Goal: Transaction & Acquisition: Purchase product/service

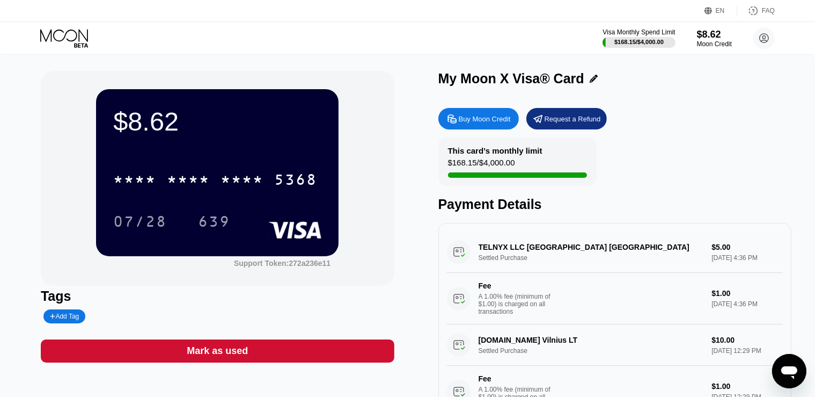
click at [446, 210] on div "Payment Details" at bounding box center [616, 204] width 354 height 16
drag, startPoint x: 450, startPoint y: 152, endPoint x: 516, endPoint y: 166, distance: 68.0
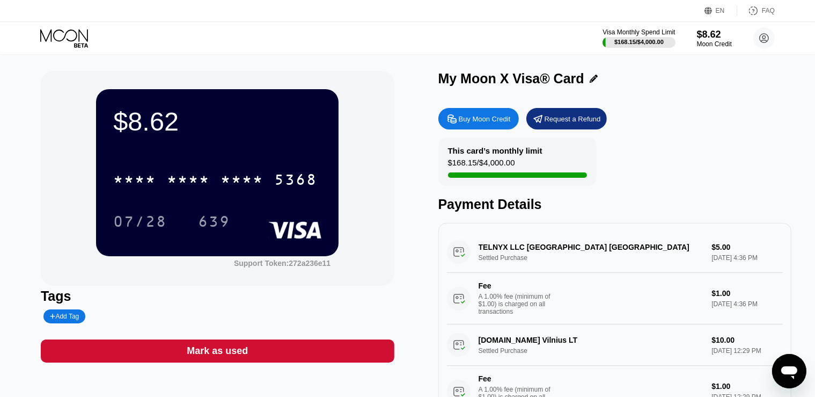
click at [516, 166] on div "This card’s monthly limit $168.15 / $4,000.00" at bounding box center [518, 161] width 158 height 48
click at [265, 184] on div "* * * * * * * * * * * * 5368" at bounding box center [215, 179] width 217 height 27
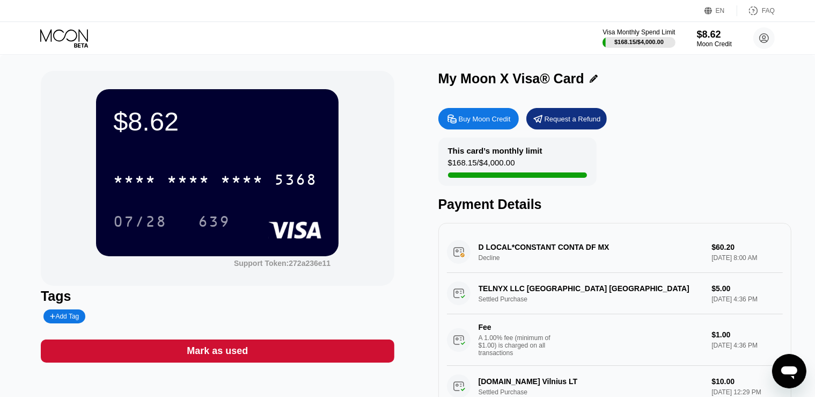
click at [493, 121] on div "Buy Moon Credit" at bounding box center [485, 118] width 52 height 9
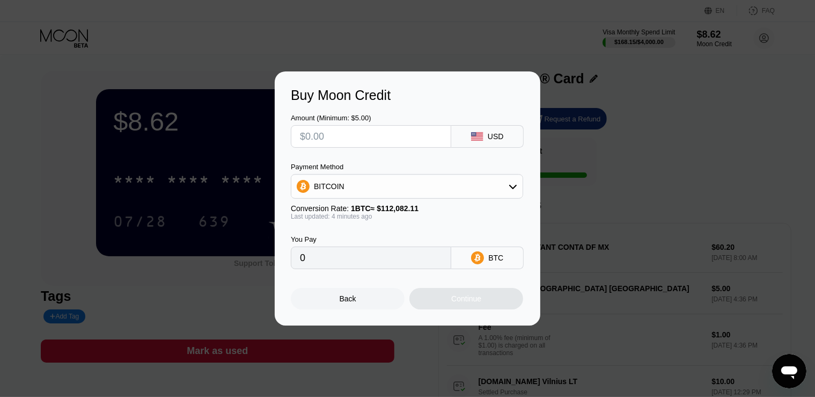
click at [514, 187] on icon at bounding box center [513, 186] width 9 height 9
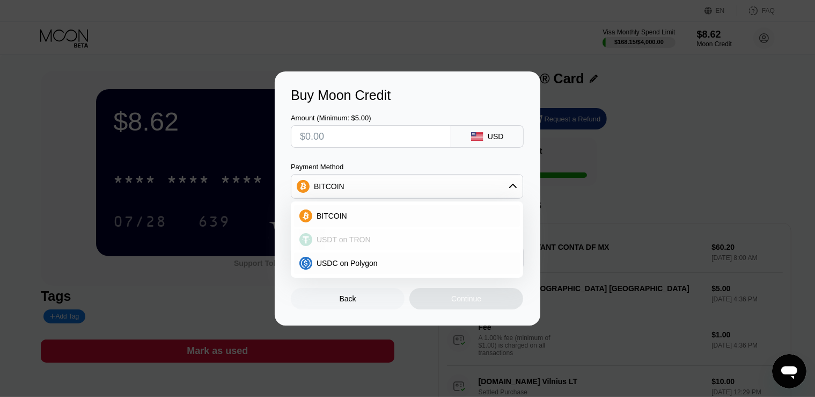
click at [382, 243] on div "USDT on TRON" at bounding box center [413, 239] width 202 height 9
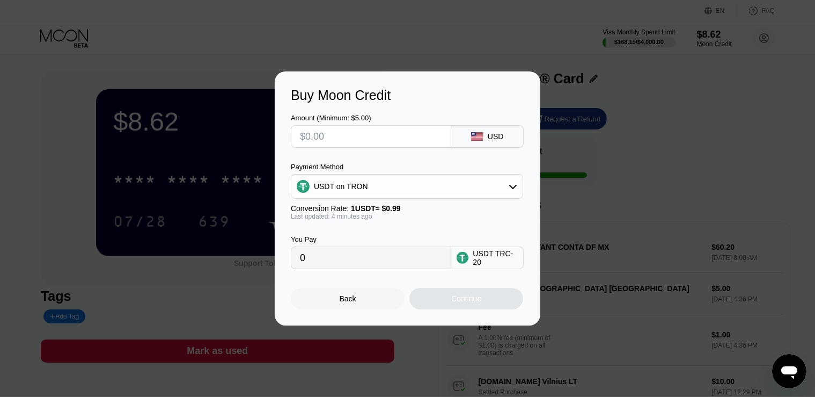
type input "0.00"
click at [418, 267] on input "0.00" at bounding box center [371, 257] width 142 height 21
click at [349, 260] on input "0.00" at bounding box center [371, 257] width 142 height 21
click at [355, 261] on input "0.00" at bounding box center [371, 257] width 142 height 21
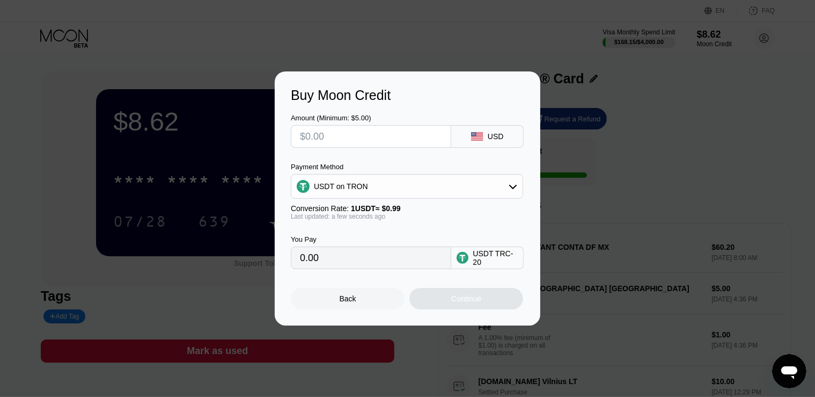
click at [334, 262] on input "0.00" at bounding box center [371, 257] width 142 height 21
click at [349, 261] on input "0.00" at bounding box center [371, 257] width 142 height 21
click at [345, 303] on div "Back" at bounding box center [348, 298] width 17 height 9
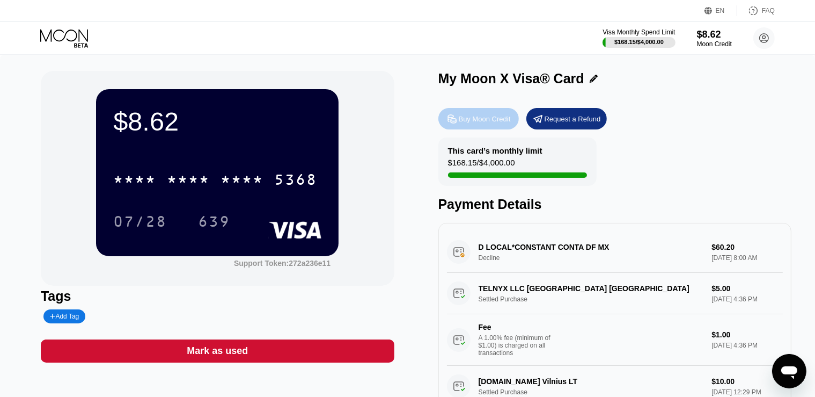
click at [471, 123] on div "Buy Moon Credit" at bounding box center [485, 118] width 52 height 9
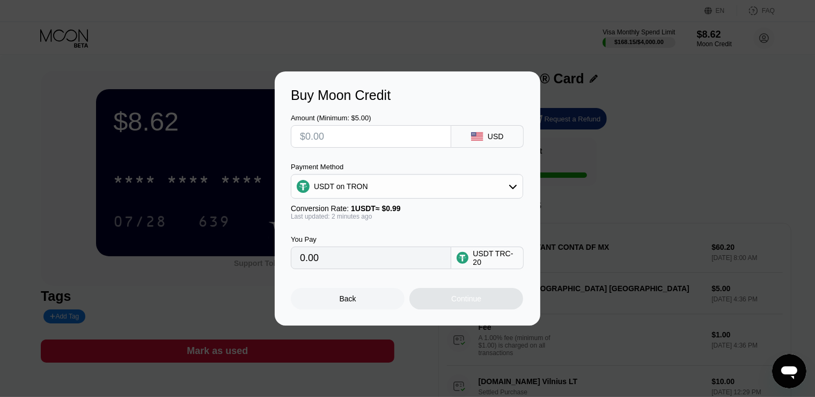
click at [411, 143] on input "text" at bounding box center [371, 136] width 142 height 21
type input "$6"
type input "6.06"
type input "$600"
type input "606.06"
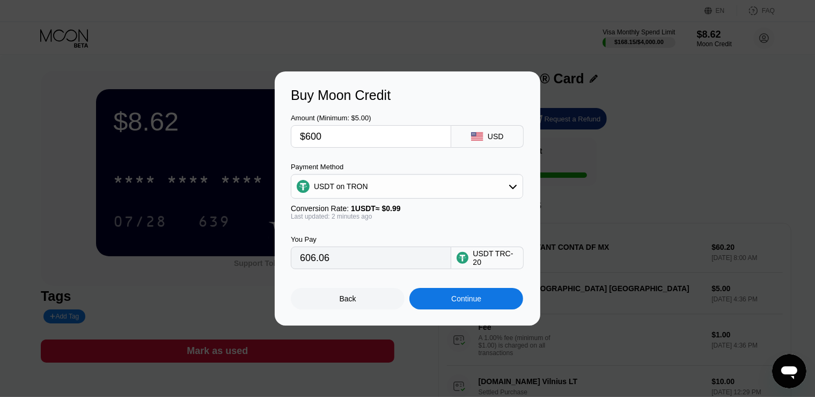
type input "$60"
type input "60.61"
type input "$6"
type input "0.00"
type input "$5"
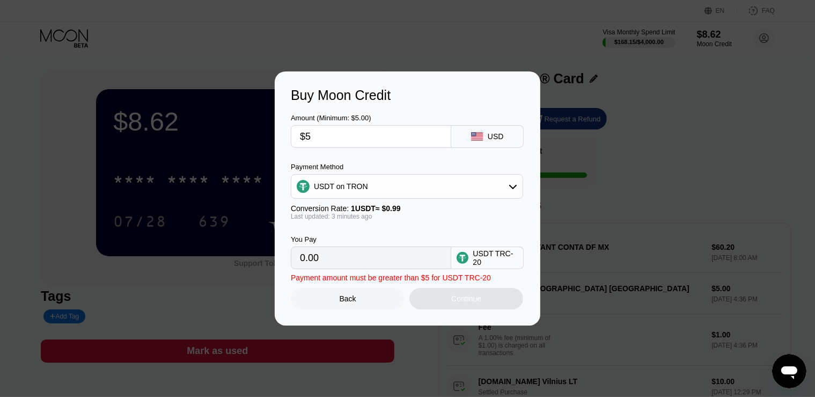
type input "5.05"
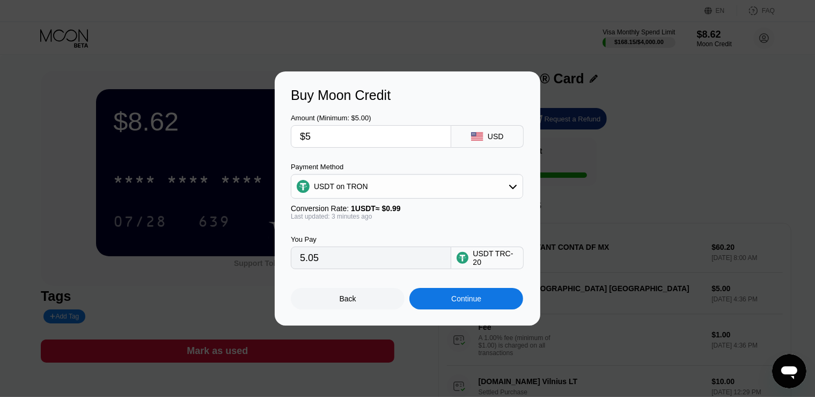
type input "$55"
type input "55.56"
type input "$55"
click at [458, 303] on div "Continue" at bounding box center [466, 298] width 30 height 9
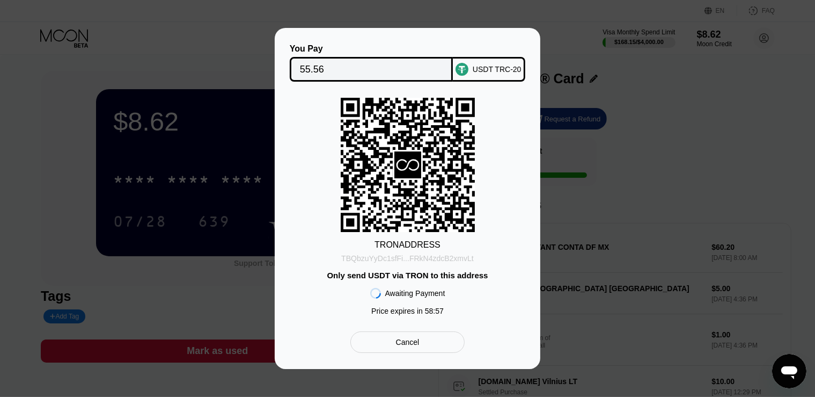
click at [418, 258] on div "TBQbzuYyDc1sfFi...FRkN4zdcB2xmvLt" at bounding box center [407, 258] width 133 height 9
